Goal: Transaction & Acquisition: Purchase product/service

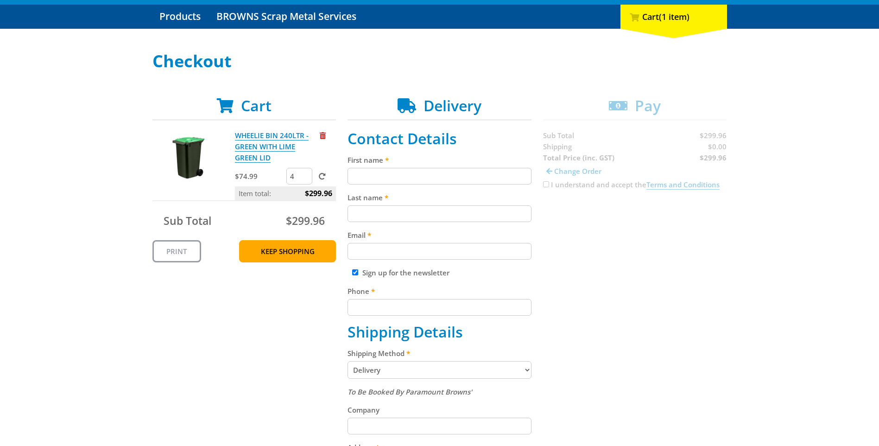
scroll to position [93, 0]
click at [369, 171] on input "First name" at bounding box center [440, 176] width 184 height 17
type input "Nicolette"
type input "Herridge"
click at [371, 250] on input "Email" at bounding box center [440, 251] width 184 height 17
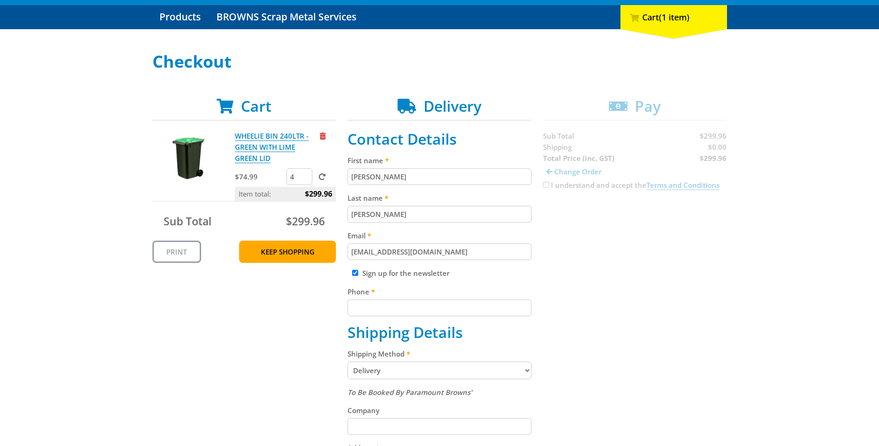
type input "info@affinityconstructions.com.au"
click at [376, 310] on input "Phone" at bounding box center [440, 307] width 184 height 17
type input "0455441664"
click at [355, 275] on input "Sign up for the newsletter" at bounding box center [355, 273] width 6 height 6
checkbox input "false"
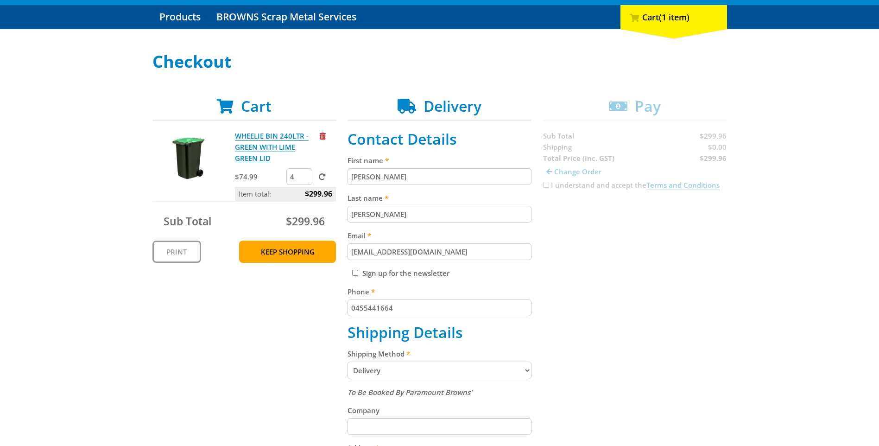
click at [417, 373] on select "Pickup from Gepps Cross Delivery" at bounding box center [440, 371] width 184 height 18
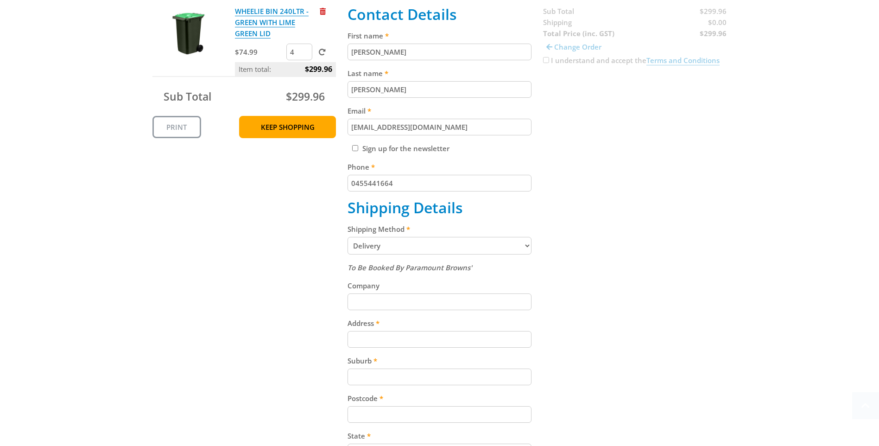
scroll to position [232, 0]
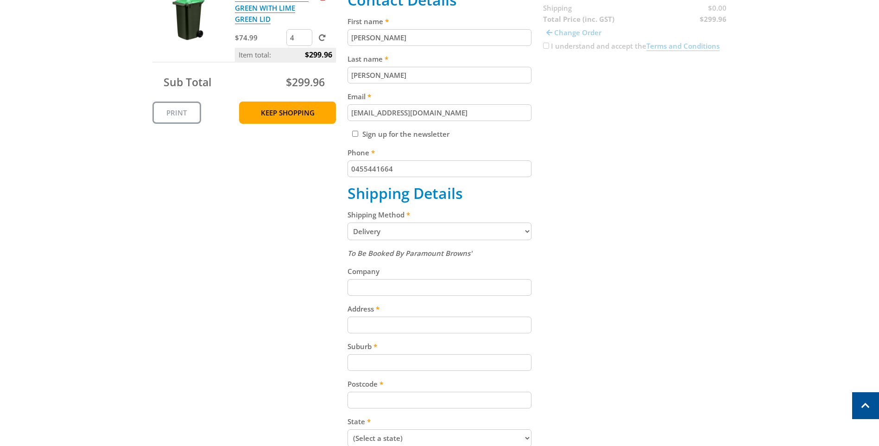
click at [384, 287] on input "Company" at bounding box center [440, 287] width 184 height 17
type input "Affinity Constructions"
click at [362, 330] on input "Address" at bounding box center [440, 325] width 184 height 17
type input "1/145 Gladstone St"
type input "Fyshwick"
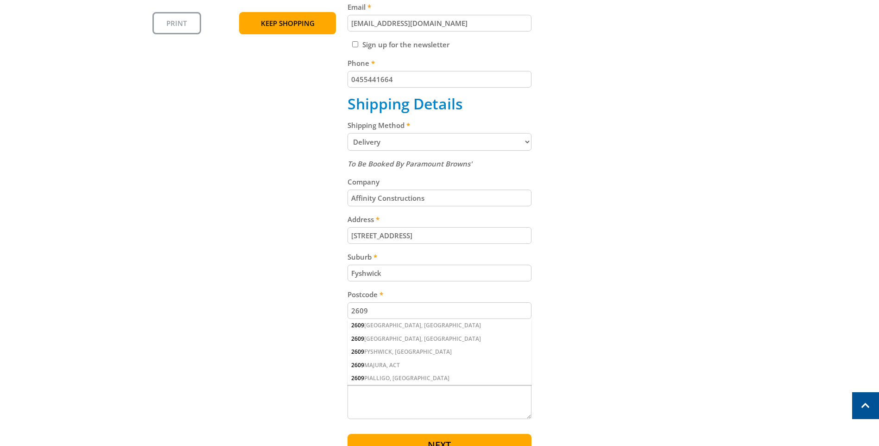
scroll to position [324, 0]
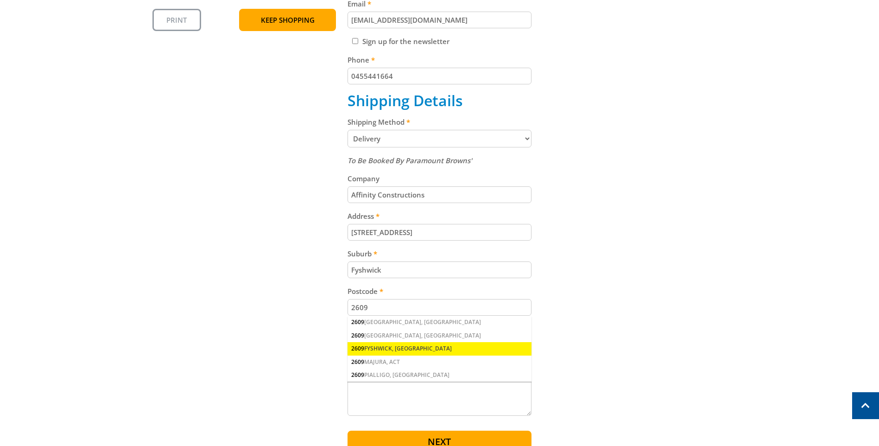
type input "2609"
click at [389, 346] on div "2609 FYSHWICK, ACT" at bounding box center [440, 348] width 184 height 13
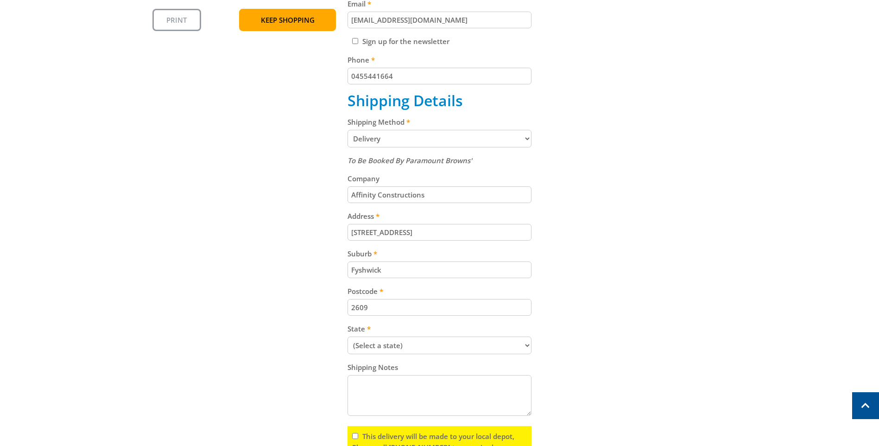
click at [375, 341] on select "(Select a state) South Australia Victoria New South Wales Queensland Western Au…" at bounding box center [440, 346] width 184 height 18
select select "ACT"
click at [348, 337] on select "(Select a state) South Australia Victoria New South Wales Queensland Western Au…" at bounding box center [440, 346] width 184 height 18
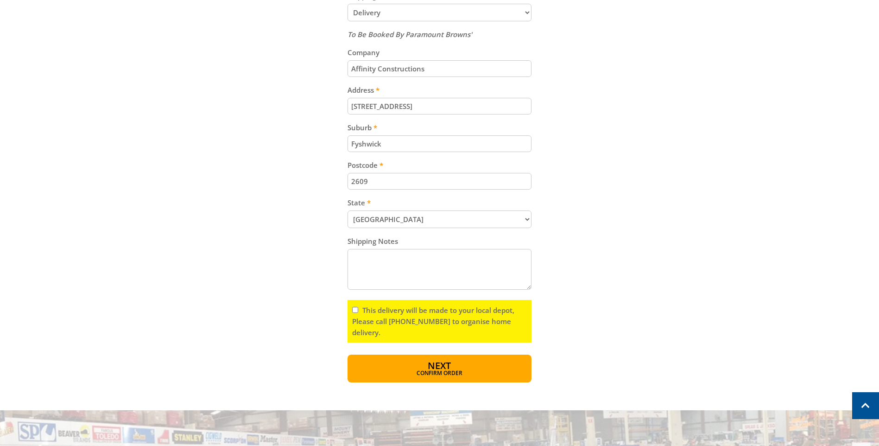
scroll to position [464, 0]
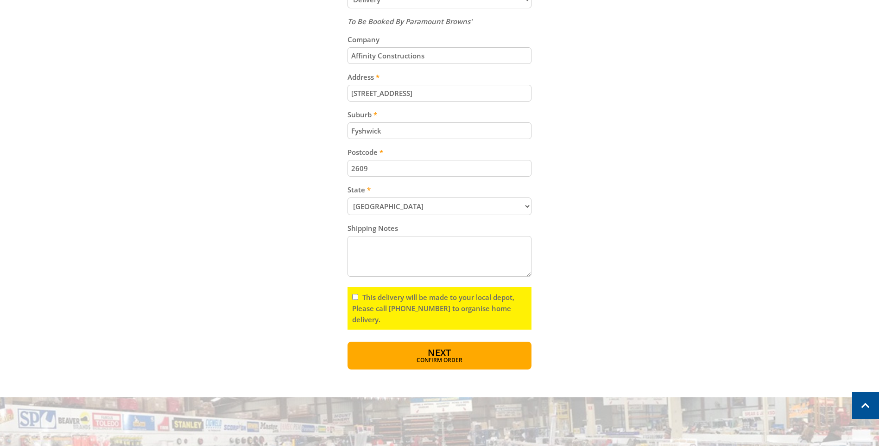
click at [354, 298] on input "This delivery will be made to your local depot, Please call (08) 8260 6333 to o…" at bounding box center [355, 297] width 6 height 6
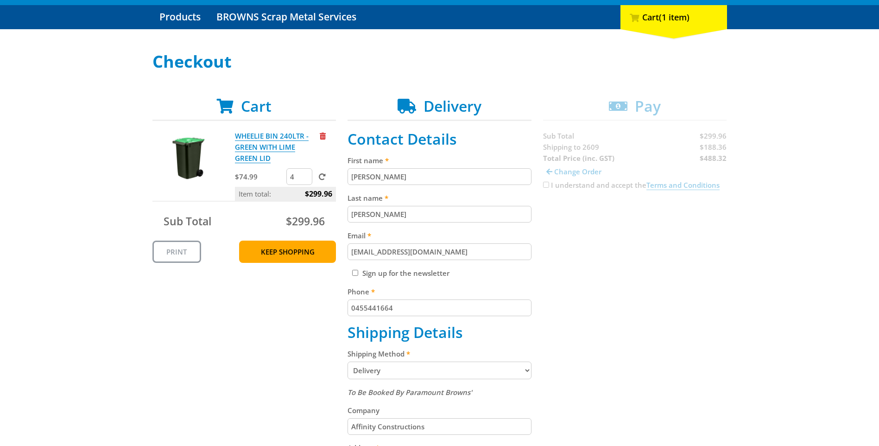
scroll to position [139, 0]
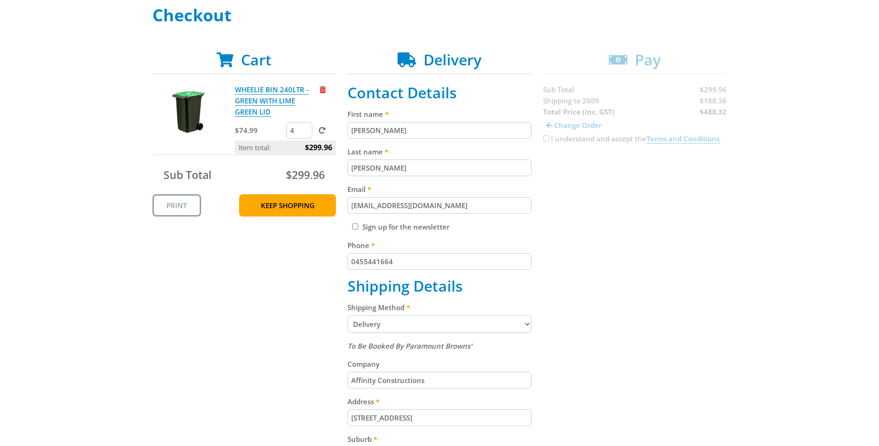
click at [545, 140] on div "Cart WHEELIE BIN 240LTR - GREEN WITH LIME GREEN LID $74.99 4 Item total: $299.9…" at bounding box center [439, 372] width 575 height 643
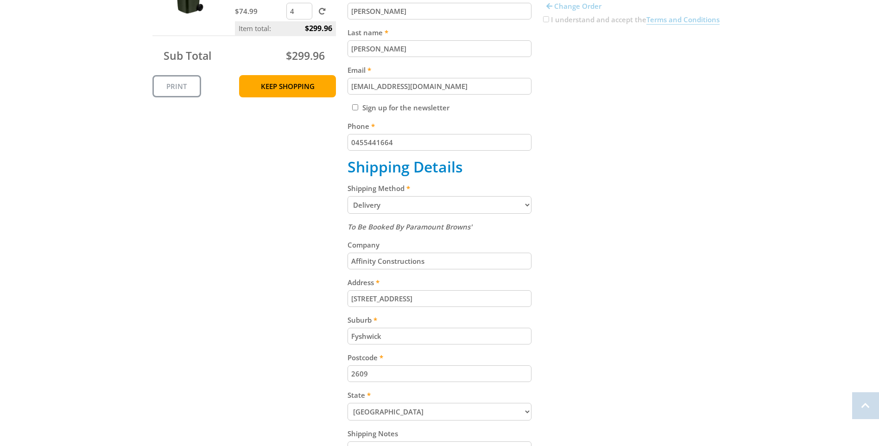
scroll to position [371, 0]
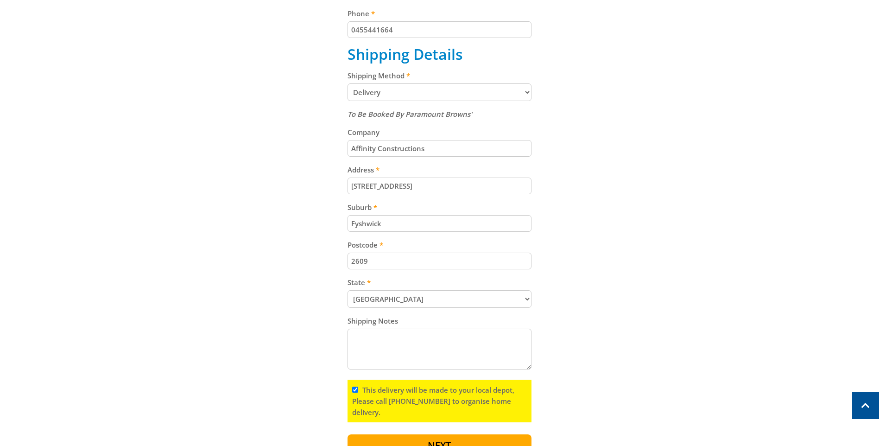
click at [355, 389] on input "This delivery will be made to your local depot, Please call (08) 8260 6333 to o…" at bounding box center [355, 390] width 6 height 6
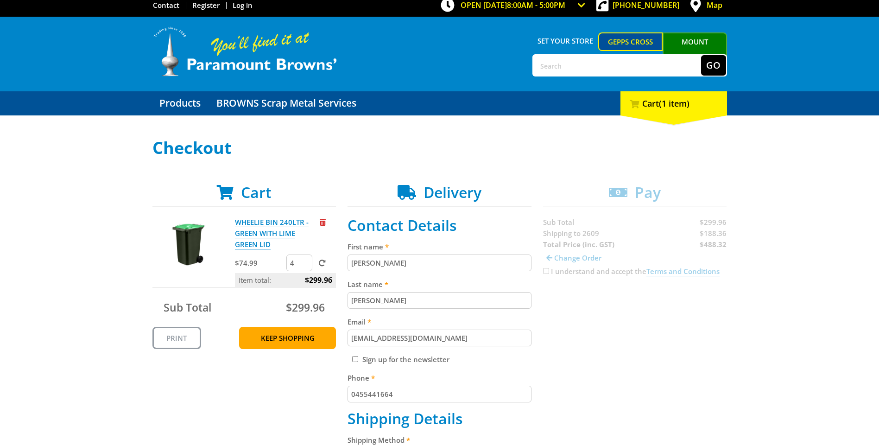
scroll to position [0, 0]
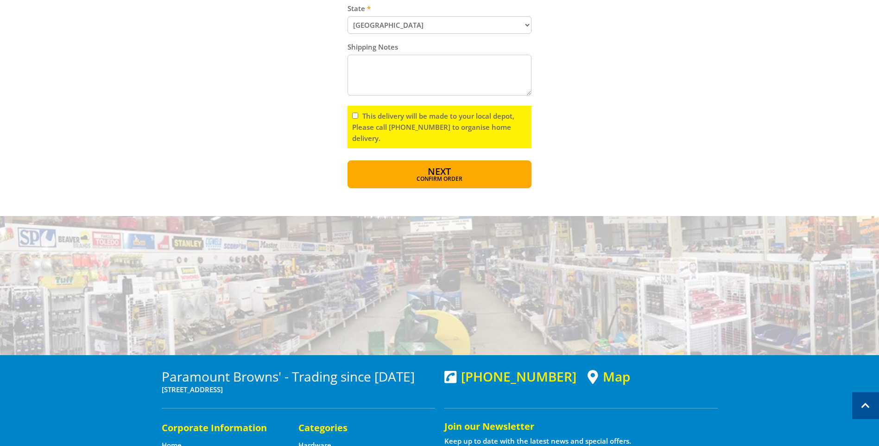
scroll to position [649, 0]
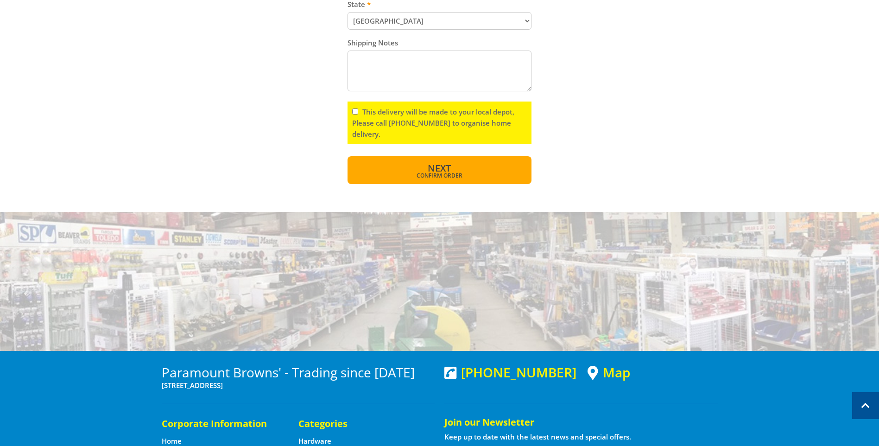
click at [455, 168] on button "Next Confirm order" at bounding box center [440, 170] width 184 height 28
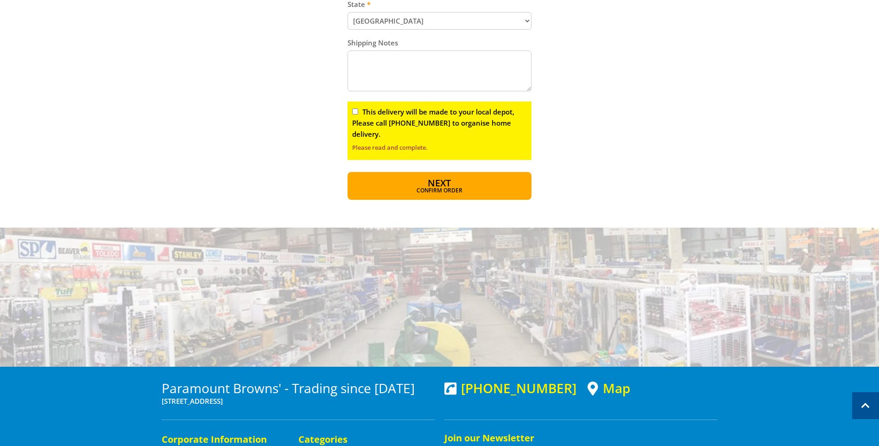
click at [356, 111] on input "This delivery will be made to your local depot, Please call (08) 8260 6333 to o…" at bounding box center [355, 111] width 6 height 6
checkbox input "true"
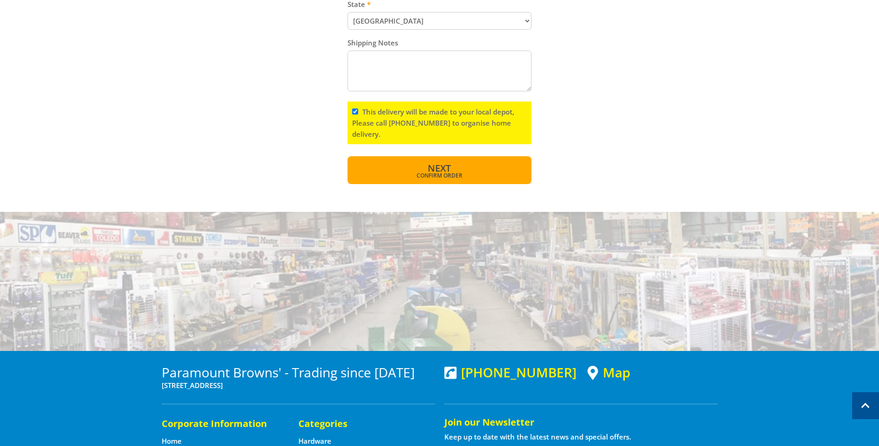
click at [441, 165] on span "Next" at bounding box center [439, 168] width 23 height 13
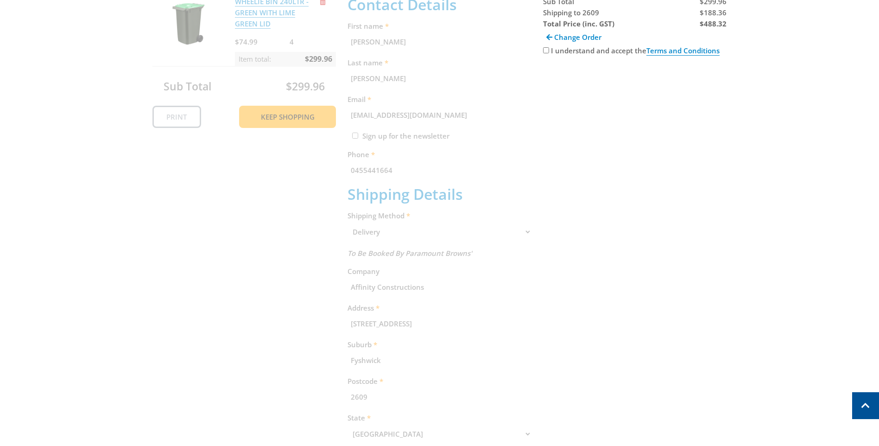
scroll to position [190, 0]
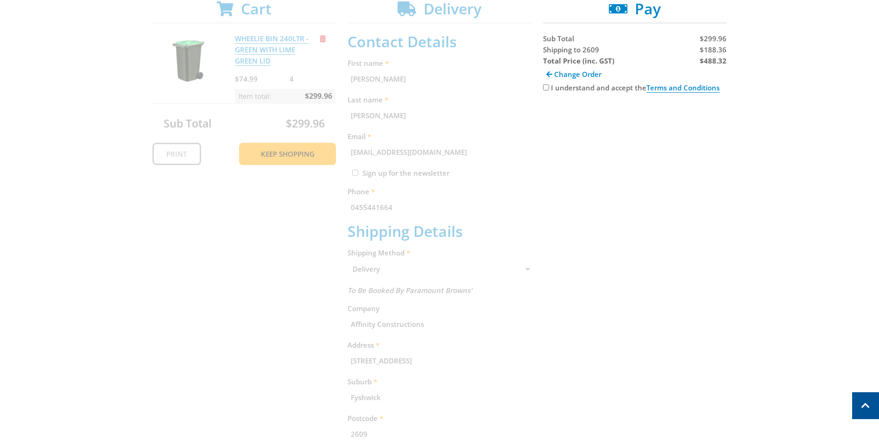
click at [544, 88] on input "I understand and accept the Terms and Conditions" at bounding box center [546, 87] width 6 height 6
checkbox input "true"
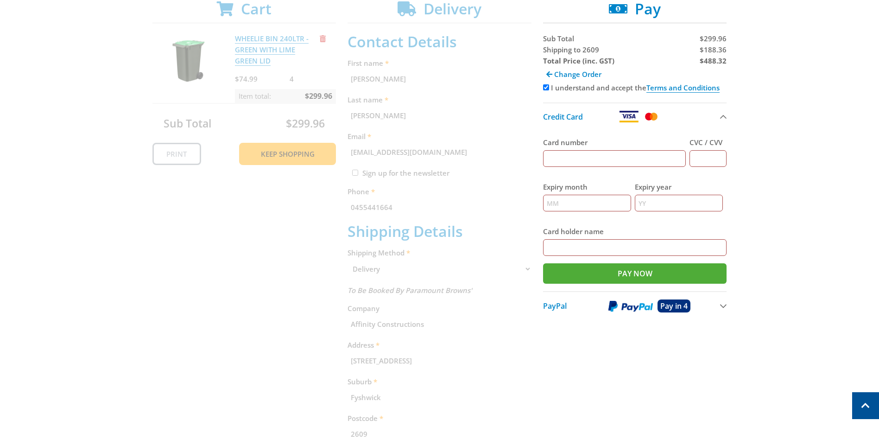
click at [635, 160] on input "Card number" at bounding box center [614, 158] width 143 height 17
type input "5163283100097082"
click at [699, 160] on input "CVC / CVV" at bounding box center [708, 158] width 37 height 17
type input "062"
click at [603, 197] on input "Expiry month" at bounding box center [587, 203] width 88 height 17
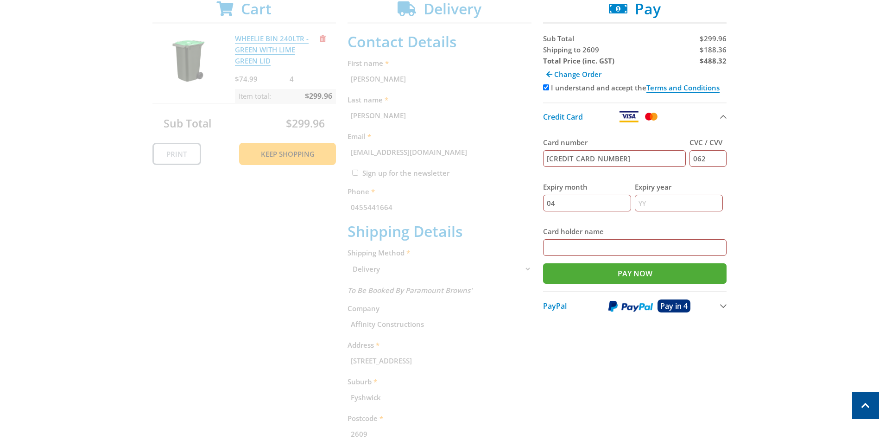
type input "04"
click at [680, 200] on input "Expiry year" at bounding box center [679, 203] width 88 height 17
type input "28"
click at [635, 242] on input "Card holder name" at bounding box center [635, 247] width 184 height 17
type input "Nicolette Herridge"
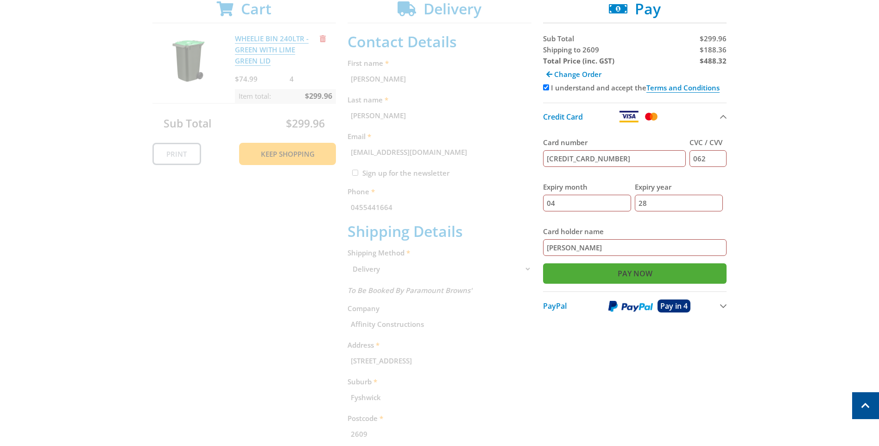
click at [647, 270] on input "Pay Now" at bounding box center [635, 273] width 184 height 20
type input "Paying..."
